Goal: Navigation & Orientation: Understand site structure

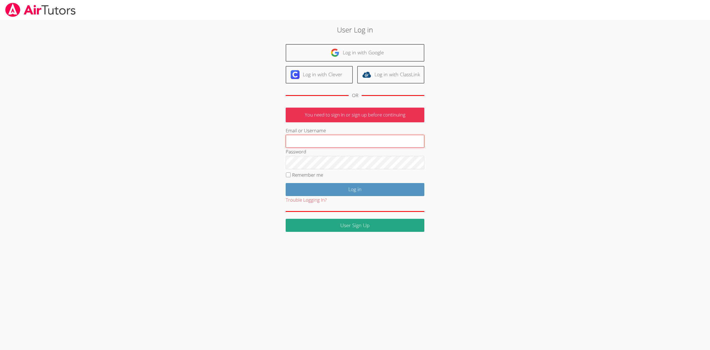
type input "[EMAIL_ADDRESS][DOMAIN_NAME]"
drag, startPoint x: 296, startPoint y: 172, endPoint x: 296, endPoint y: 179, distance: 6.7
click at [296, 175] on label "Remember me" at bounding box center [307, 175] width 31 height 6
click at [289, 176] on input "Remember me" at bounding box center [288, 174] width 5 height 5
checkbox input "true"
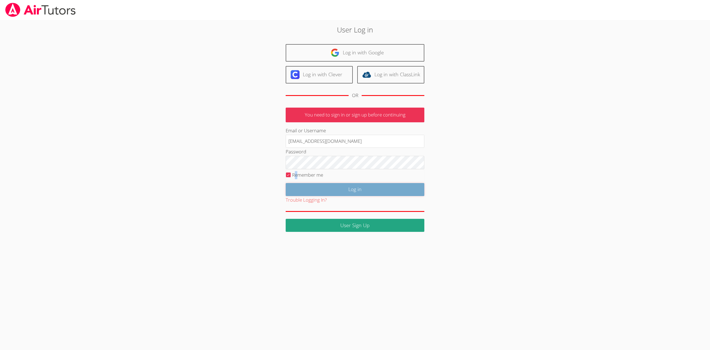
click at [364, 184] on input "Log in" at bounding box center [355, 189] width 139 height 13
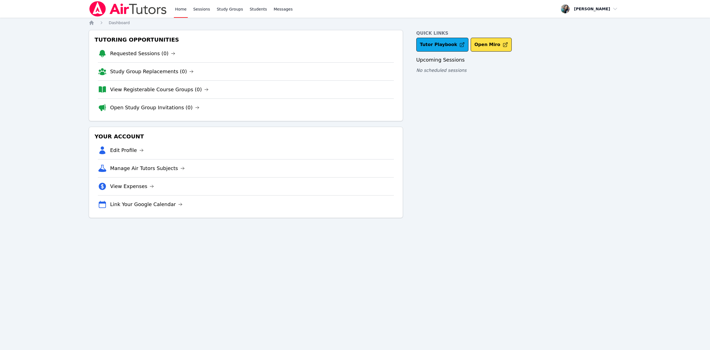
click at [133, 192] on li "View Expenses" at bounding box center [246, 186] width 296 height 18
click at [130, 185] on link "View Expenses" at bounding box center [132, 186] width 44 height 8
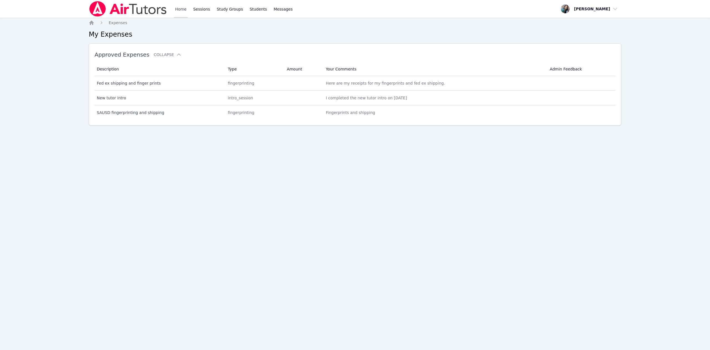
click at [181, 12] on link "Home" at bounding box center [181, 9] width 14 height 18
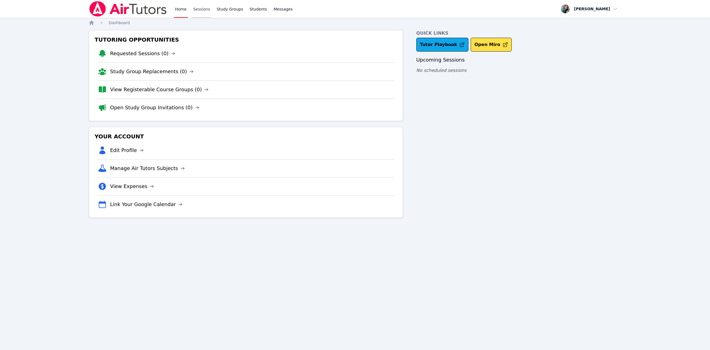
click at [200, 11] on link "Sessions" at bounding box center [201, 9] width 19 height 18
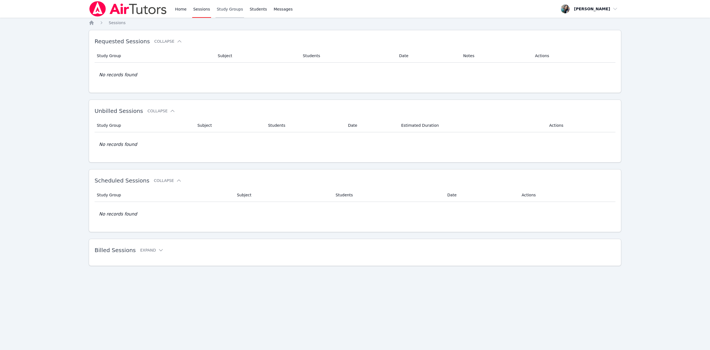
click at [229, 13] on link "Study Groups" at bounding box center [229, 9] width 29 height 18
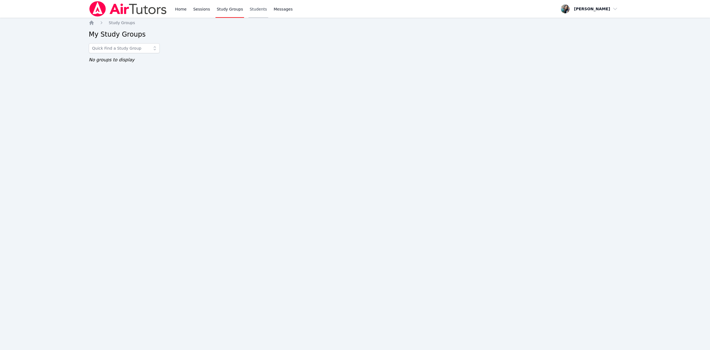
click at [254, 10] on link "Students" at bounding box center [257, 9] width 19 height 18
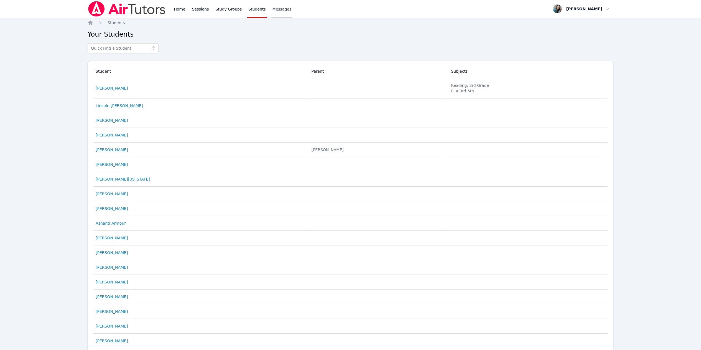
click at [276, 10] on span "Messages" at bounding box center [282, 9] width 19 height 6
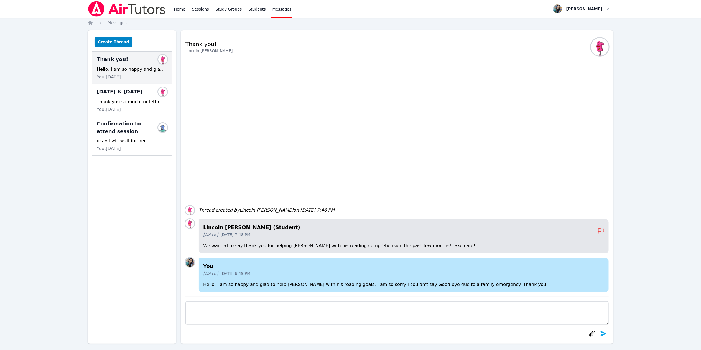
click at [172, 9] on div "Home Sessions Study Groups Students Messages" at bounding box center [190, 9] width 205 height 18
click at [178, 10] on link "Home" at bounding box center [180, 9] width 14 height 18
